Goal: Information Seeking & Learning: Learn about a topic

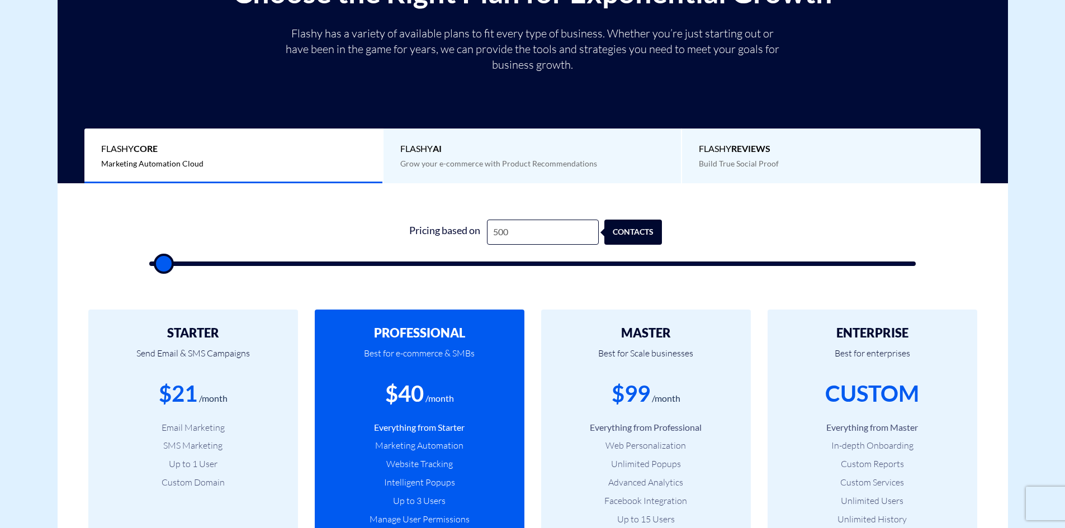
type input "2,000"
type input "2000"
type input "2,500"
type input "2500"
type input "4,000"
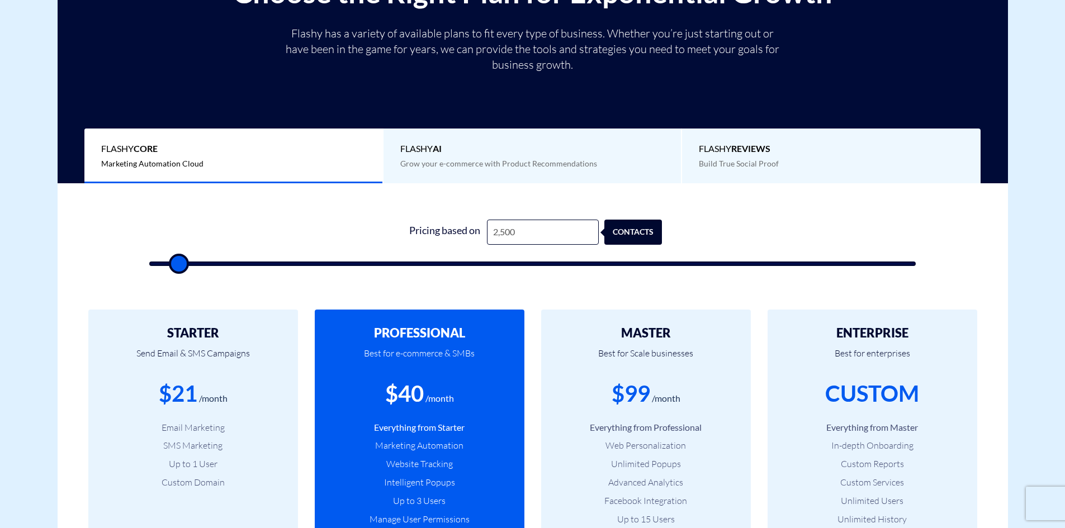
type input "4000"
type input "5,000"
type input "5000"
type input "7,000"
type input "7000"
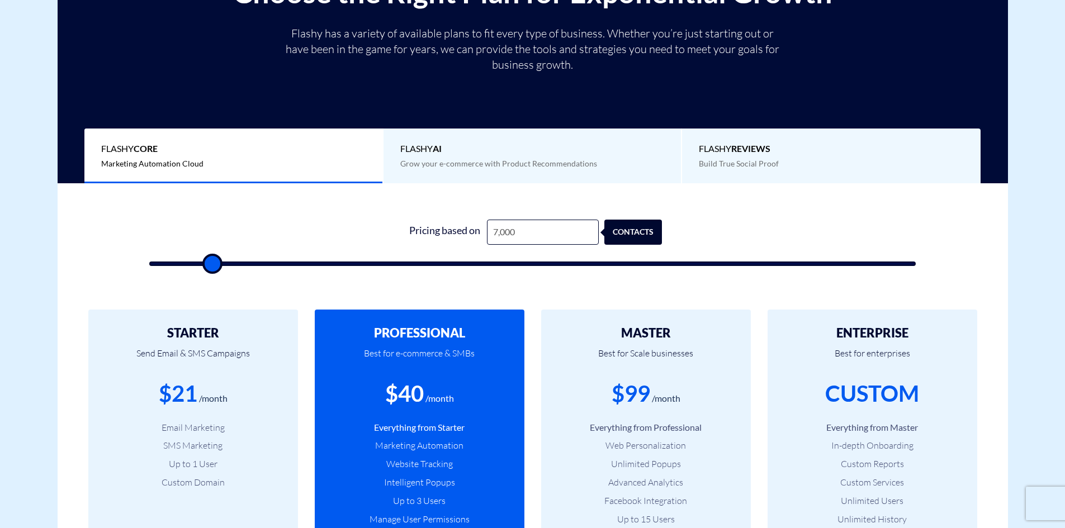
type input "8,500"
type input "8500"
type input "11,000"
type input "11000"
type input "13,500"
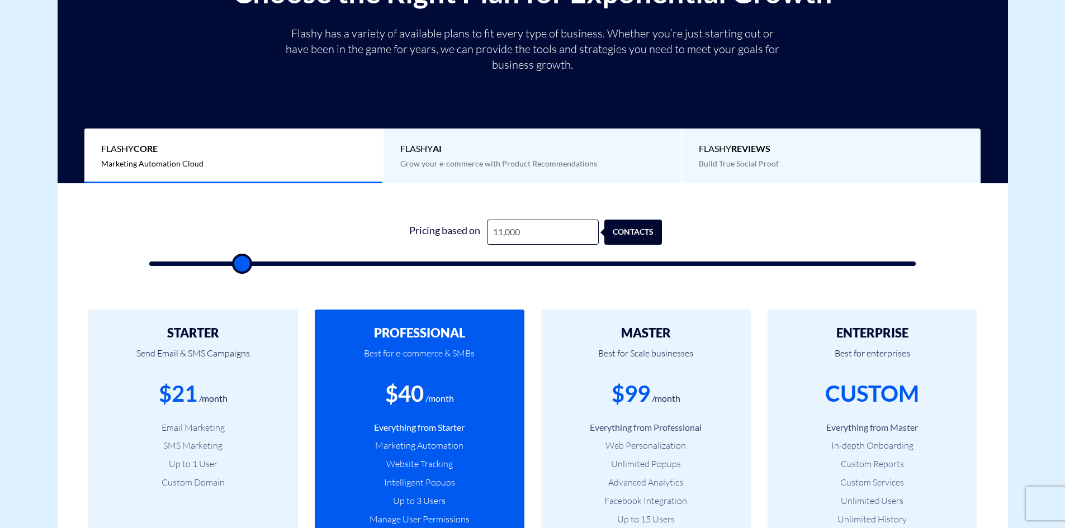
type input "13500"
type input "17,000"
type input "17000"
type input "19,500"
type input "19500"
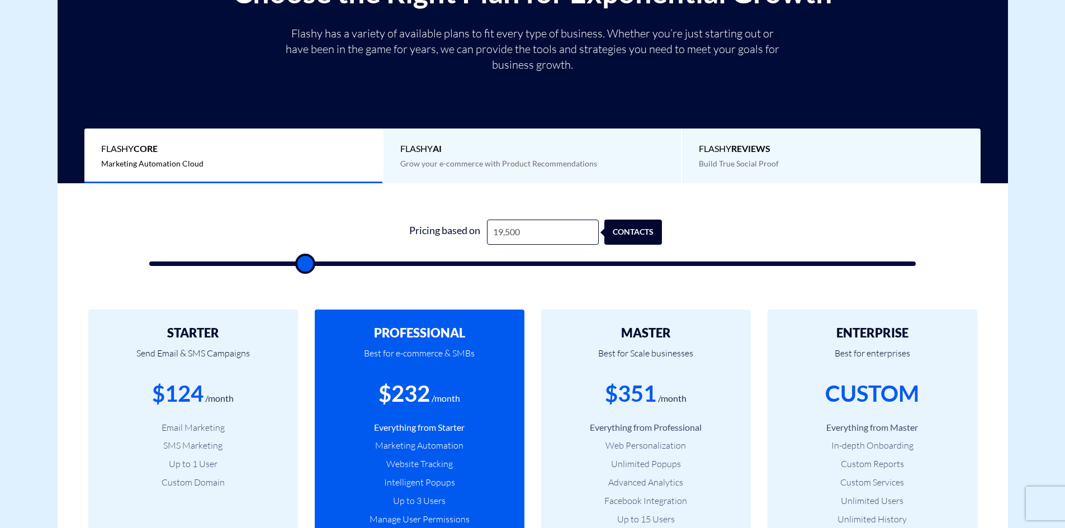
type input "21,000"
type input "21000"
type input "22,500"
type input "22500"
type input "23,500"
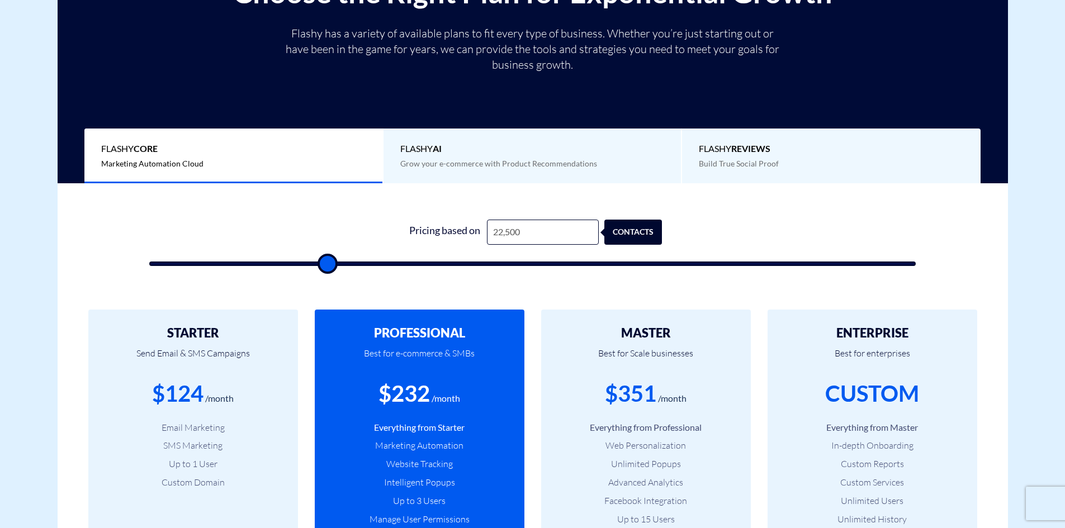
type input "23500"
type input "24,000"
type input "24000"
type input "24,500"
type input "24500"
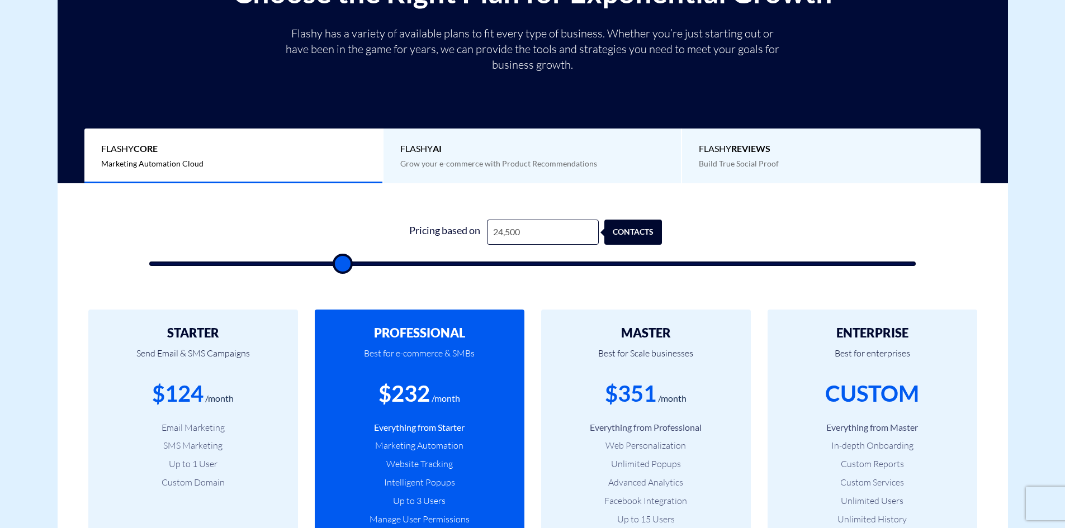
type input "25,000"
type input "25000"
type input "24,000"
type input "24000"
type input "22,500"
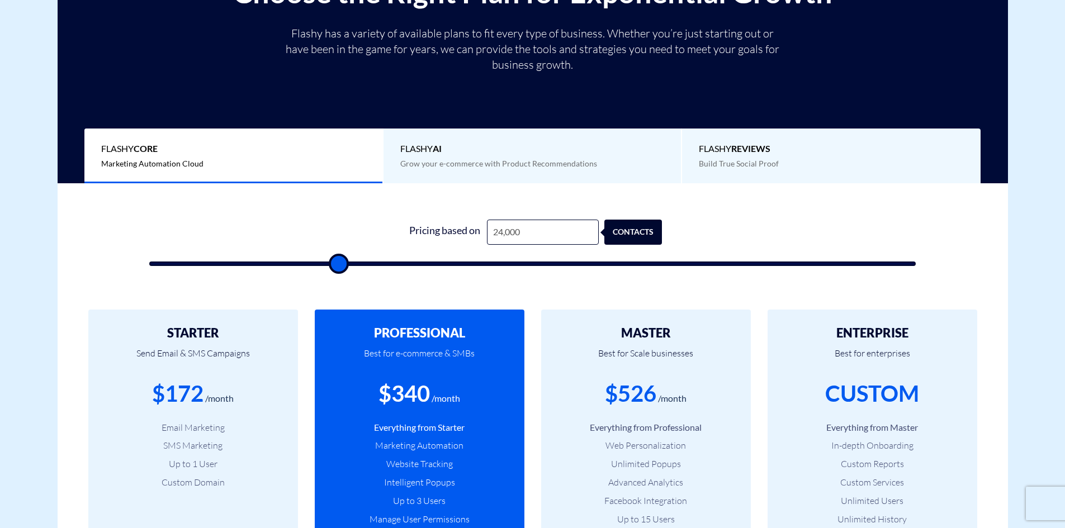
type input "22500"
type input "21,500"
type input "21500"
type input "20,000"
type input "20000"
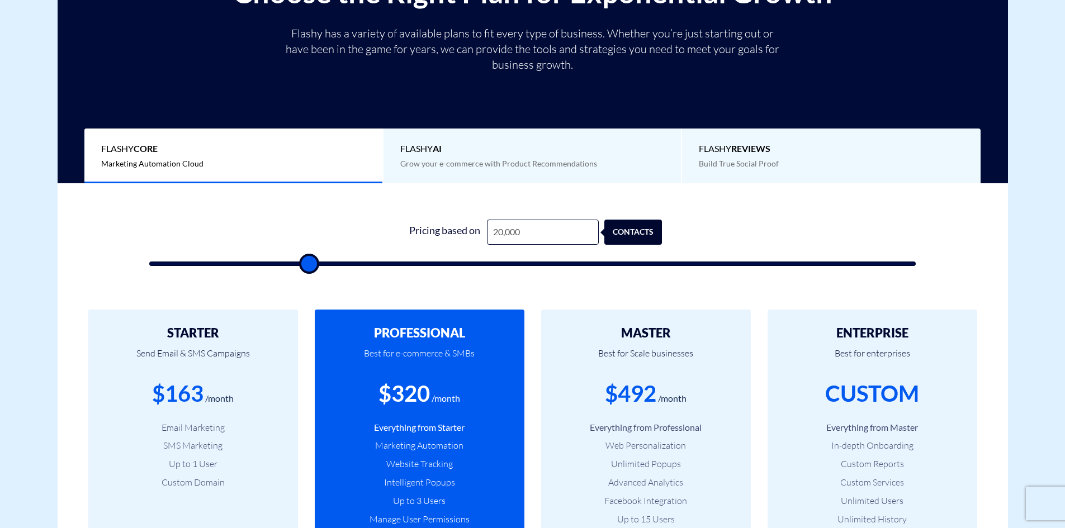
type input "17,500"
type input "17500"
type input "16,000"
type input "16000"
type input "15,000"
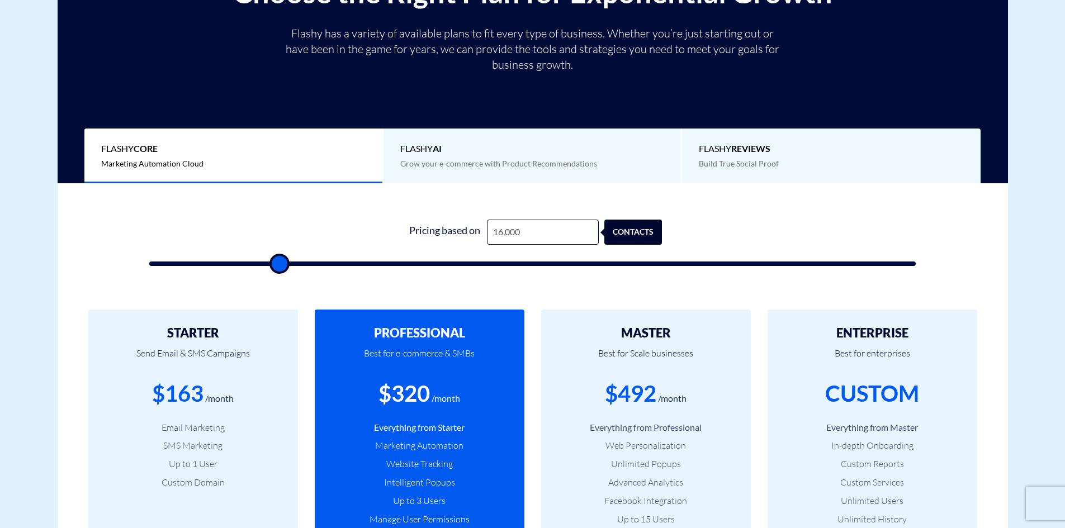
type input "15000"
type input "13,500"
type input "13500"
type input "11,500"
type input "11500"
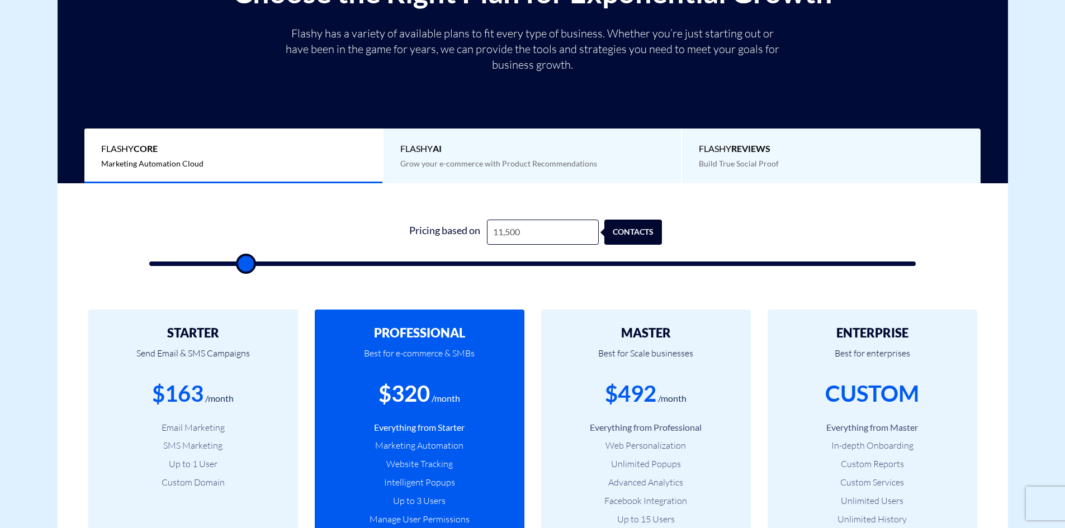
type input "10,000"
type input "10000"
type input "9,000"
type input "9000"
type input "8,000"
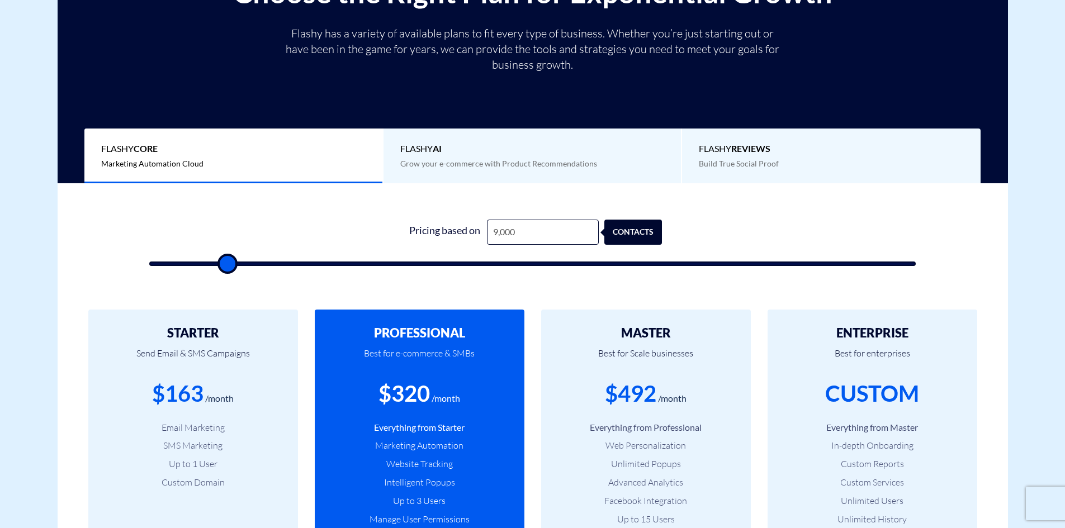
type input "8000"
type input "6,500"
type input "6500"
type input "5,000"
type input "5000"
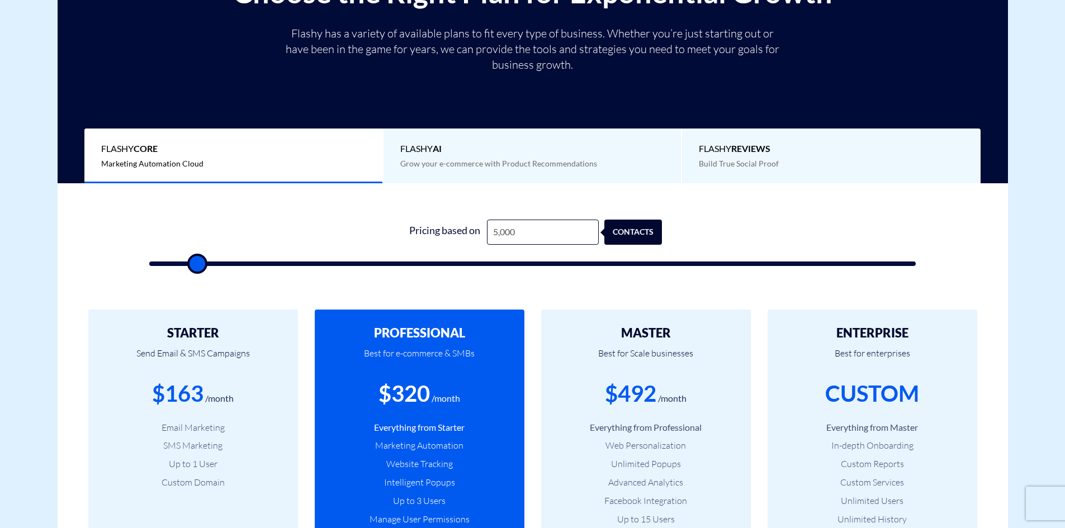
type input "4,000"
type input "4000"
type input "2,500"
type input "2500"
type input "1,000"
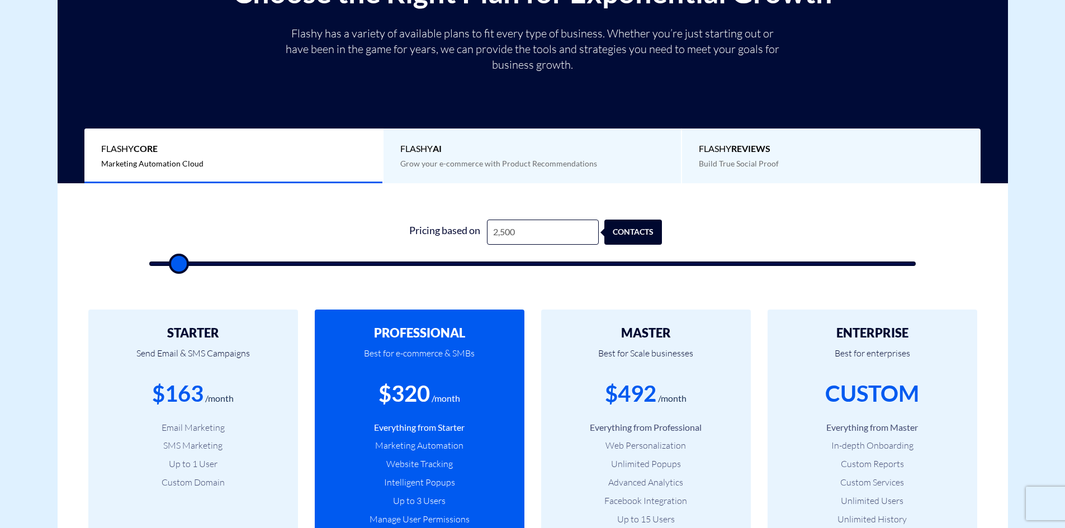
type input "1000"
type input "500"
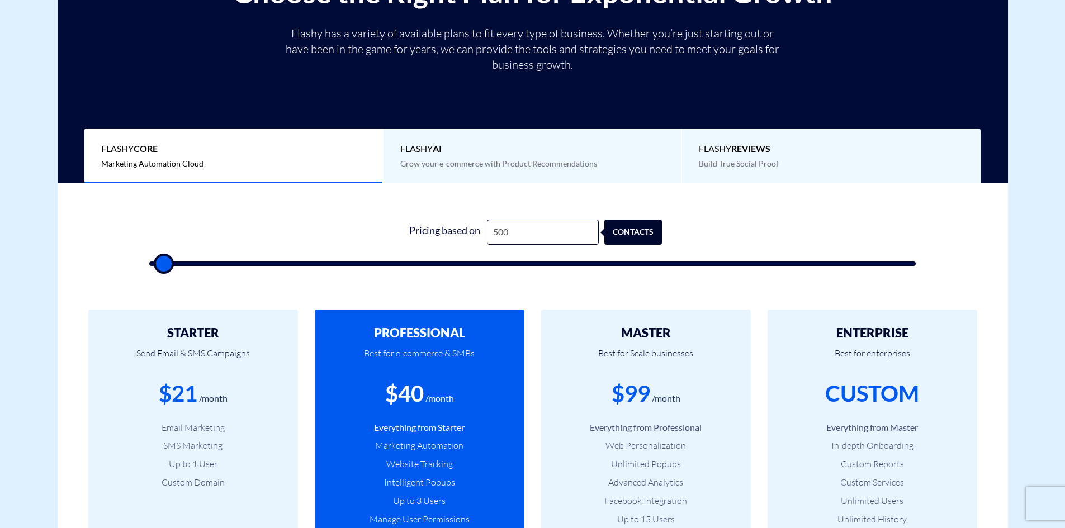
drag, startPoint x: 174, startPoint y: 265, endPoint x: 141, endPoint y: 242, distance: 40.6
click at [149, 262] on input "range" at bounding box center [532, 264] width 767 height 4
type input "500"
